Goal: Information Seeking & Learning: Learn about a topic

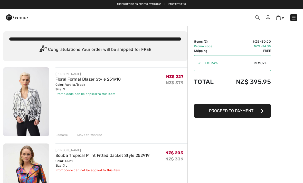
click at [98, 79] on link "Floral Formal Blazer Style 251910" at bounding box center [87, 79] width 65 height 5
click at [74, 81] on link "Floral Formal Blazer Style 251910" at bounding box center [87, 79] width 65 height 5
click at [30, 104] on img at bounding box center [26, 101] width 46 height 69
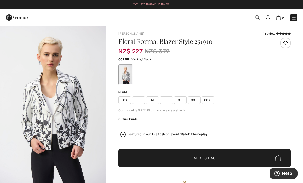
click at [253, 18] on span "2" at bounding box center [213, 17] width 166 height 7
click at [257, 16] on img at bounding box center [257, 17] width 4 height 4
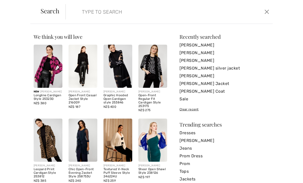
click at [129, 11] on input "search" at bounding box center [147, 11] width 139 height 15
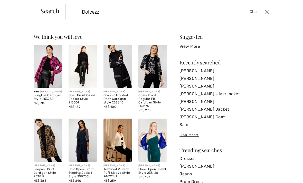
type input "Dolcezza"
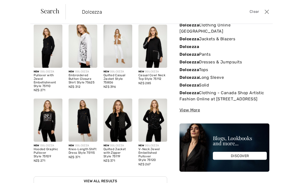
scroll to position [21, 0]
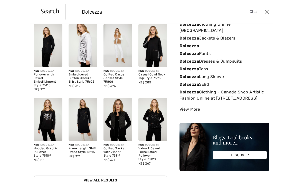
click at [195, 43] on strong "Dolcezza" at bounding box center [188, 45] width 19 height 5
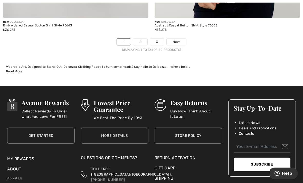
scroll to position [4604, 0]
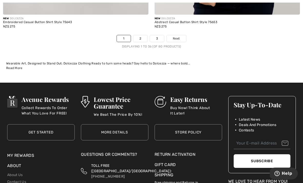
click at [180, 35] on link "Next" at bounding box center [175, 38] width 19 height 7
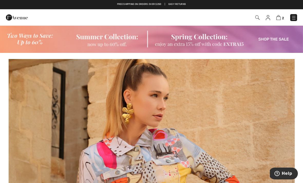
click at [196, 17] on span "2" at bounding box center [213, 17] width 166 height 7
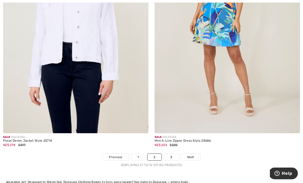
scroll to position [4477, 0]
click at [191, 155] on span "Next" at bounding box center [190, 157] width 7 height 5
click at [195, 154] on link "Next" at bounding box center [190, 157] width 19 height 7
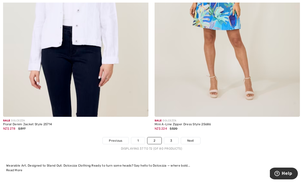
click at [171, 137] on link "3" at bounding box center [171, 140] width 14 height 7
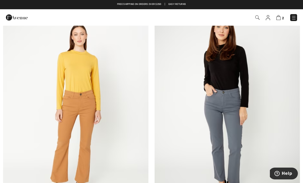
scroll to position [449, 0]
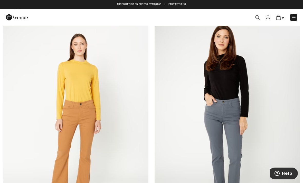
click at [263, 15] on span "2" at bounding box center [213, 17] width 166 height 7
click at [17, 20] on img at bounding box center [17, 17] width 22 height 10
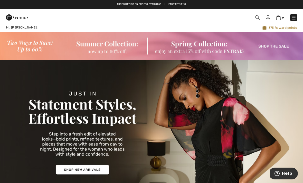
click at [256, 19] on img at bounding box center [257, 17] width 4 height 4
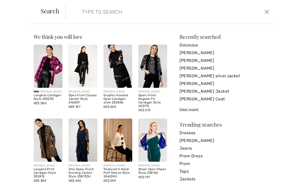
click at [95, 15] on input "search" at bounding box center [147, 11] width 139 height 15
type input "Brands"
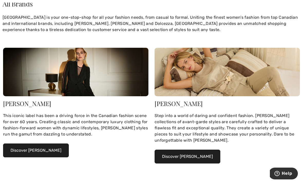
scroll to position [74, 0]
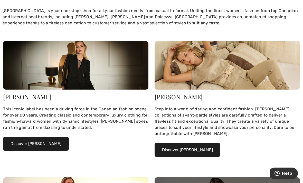
click at [22, 79] on img at bounding box center [75, 65] width 145 height 48
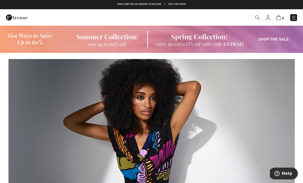
click at [24, 45] on img at bounding box center [151, 39] width 303 height 28
click at [29, 42] on img at bounding box center [151, 39] width 303 height 28
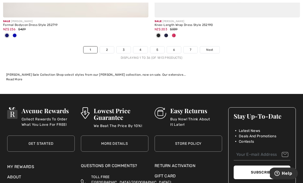
scroll to position [4487, 0]
click at [211, 47] on span "Next" at bounding box center [209, 49] width 7 height 5
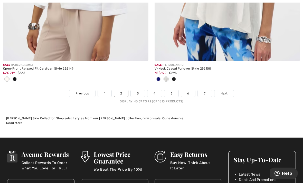
scroll to position [4529, 0]
click at [224, 91] on span "Next" at bounding box center [223, 93] width 7 height 5
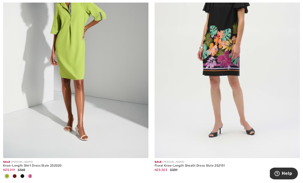
scroll to position [4400, 0]
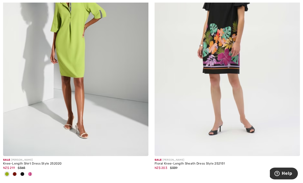
click at [206, 165] on div "NZ$ 203 $339" at bounding box center [226, 167] width 145 height 5
click at [199, 162] on div "Floral Knee-Length Sheath Dress Style 252151" at bounding box center [226, 164] width 145 height 4
click at [175, 166] on span "$339" at bounding box center [173, 168] width 7 height 4
click at [236, 88] on img at bounding box center [226, 47] width 145 height 218
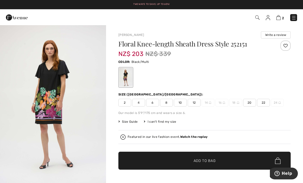
click at [49, 109] on img "1 / 4" at bounding box center [53, 104] width 106 height 159
